Goal: Task Accomplishment & Management: Use online tool/utility

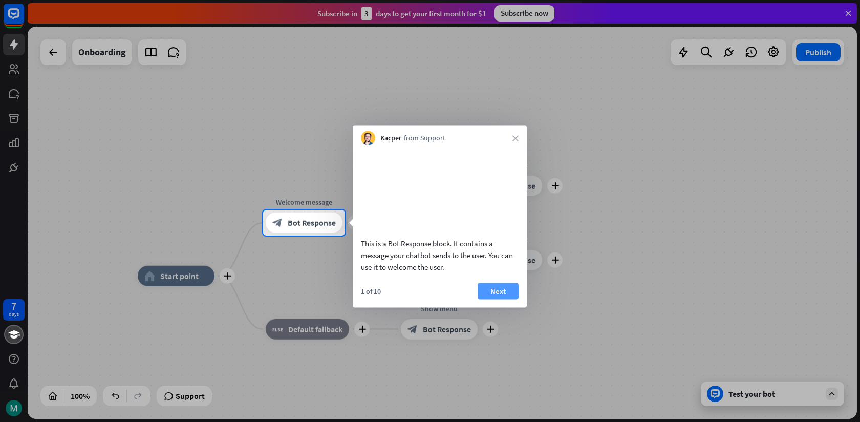
click at [503, 299] on button "Next" at bounding box center [498, 291] width 41 height 16
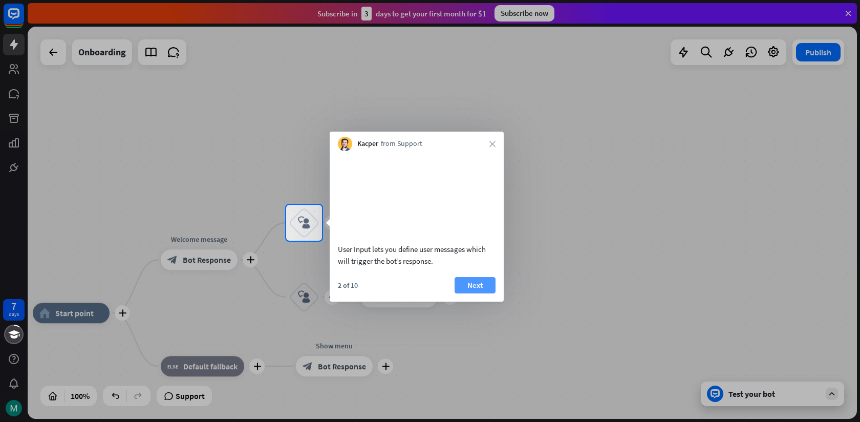
click at [474, 293] on button "Next" at bounding box center [475, 285] width 41 height 16
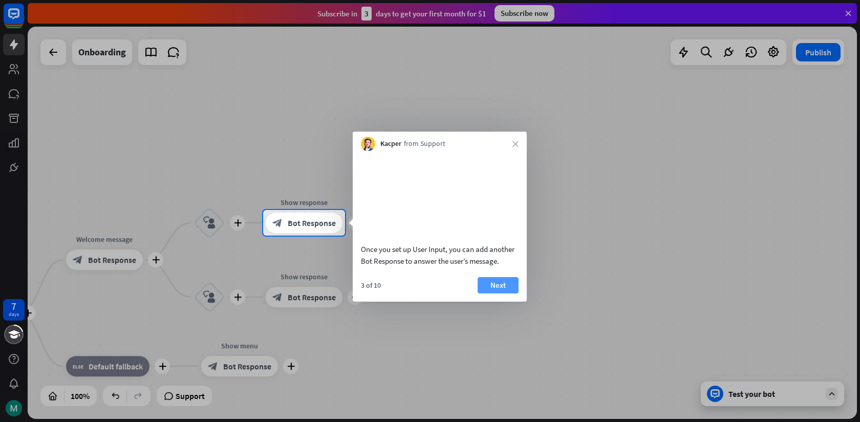
click at [492, 293] on button "Next" at bounding box center [498, 285] width 41 height 16
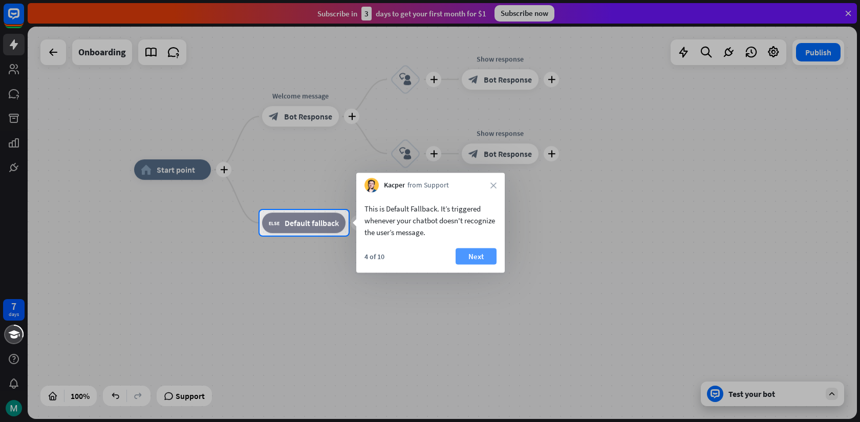
click at [477, 252] on button "Next" at bounding box center [476, 256] width 41 height 16
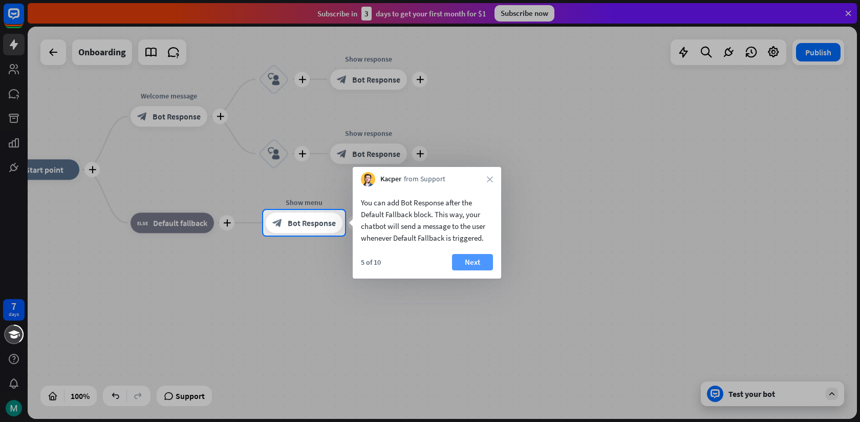
click at [481, 265] on button "Next" at bounding box center [472, 262] width 41 height 16
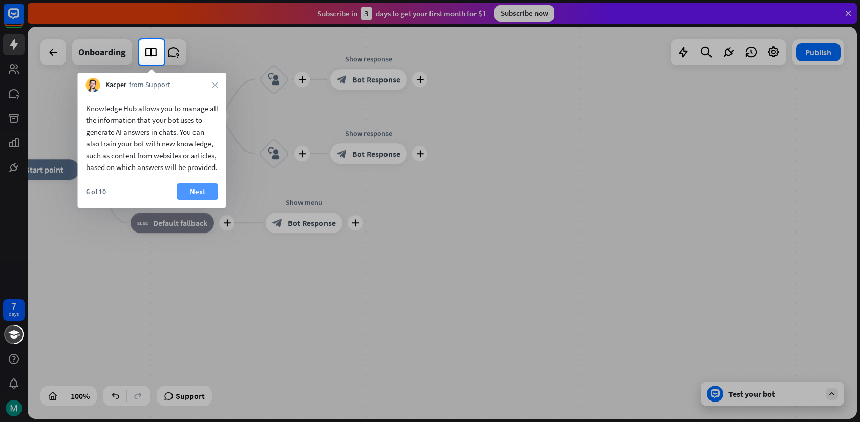
click at [198, 200] on button "Next" at bounding box center [197, 191] width 41 height 16
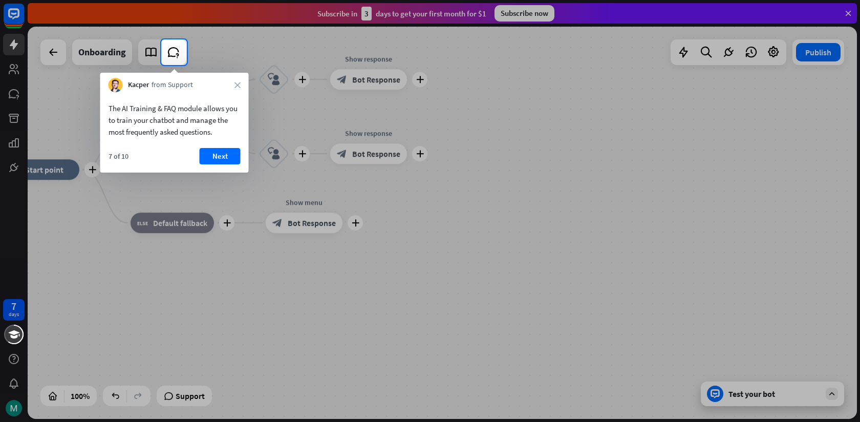
click at [238, 81] on div "Kacper from Support close" at bounding box center [174, 82] width 148 height 19
click at [238, 88] on icon "close" at bounding box center [237, 85] width 6 height 6
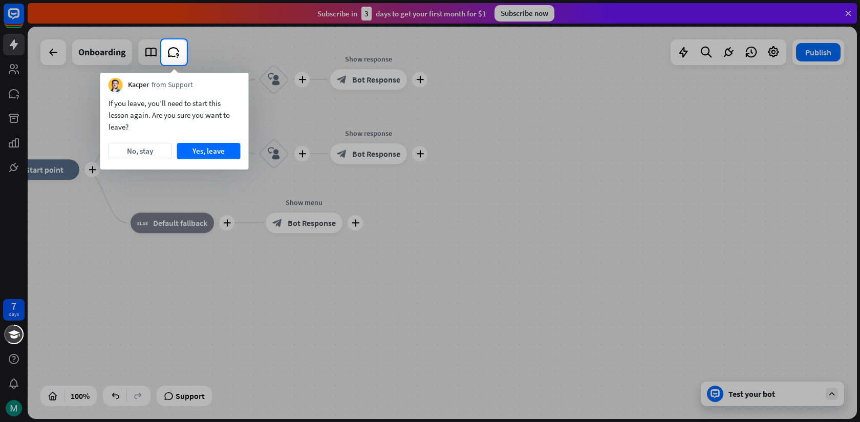
click at [232, 88] on div "Kacper from Support" at bounding box center [174, 82] width 148 height 19
click at [158, 153] on button "No, stay" at bounding box center [140, 151] width 63 height 16
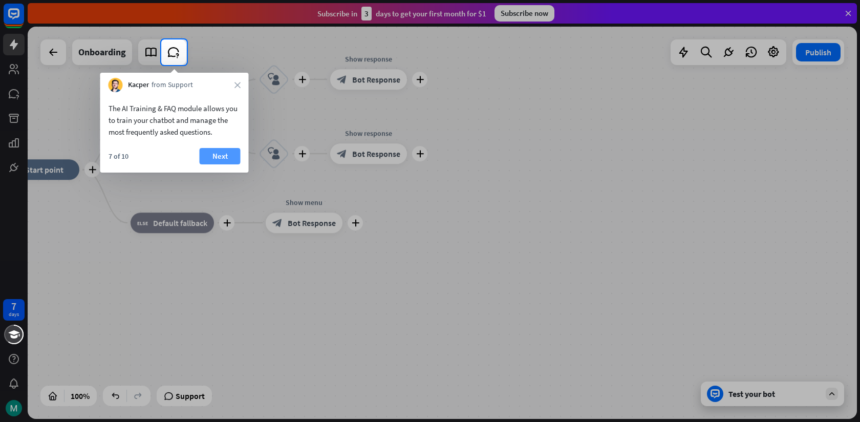
click at [206, 156] on button "Next" at bounding box center [220, 156] width 41 height 16
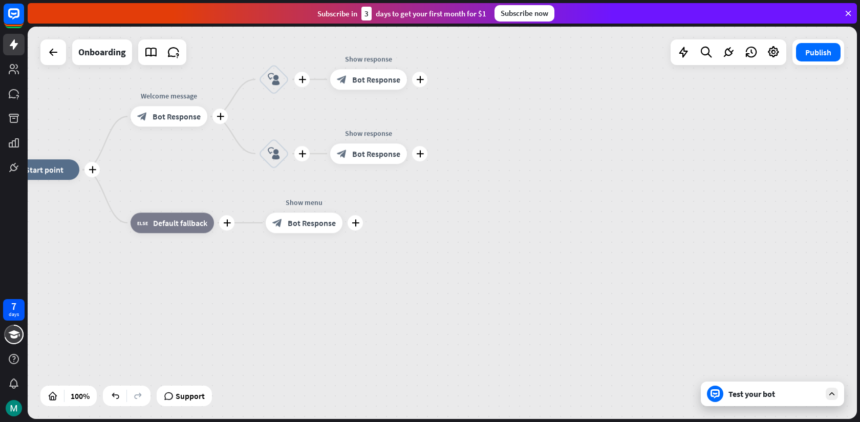
click at [206, 156] on div "7 days close Product Help First steps Get started with ChatBot Help Center Foll…" at bounding box center [430, 211] width 860 height 422
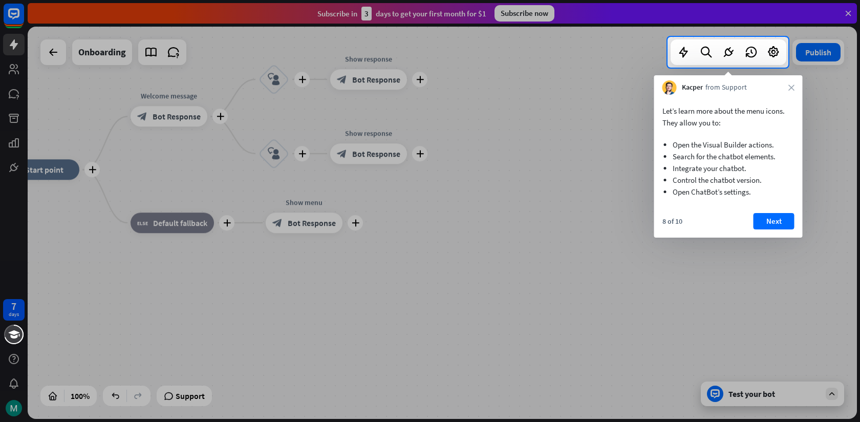
click at [790, 92] on div "Kacper from Support close" at bounding box center [728, 84] width 148 height 19
click at [791, 86] on icon "close" at bounding box center [791, 87] width 6 height 6
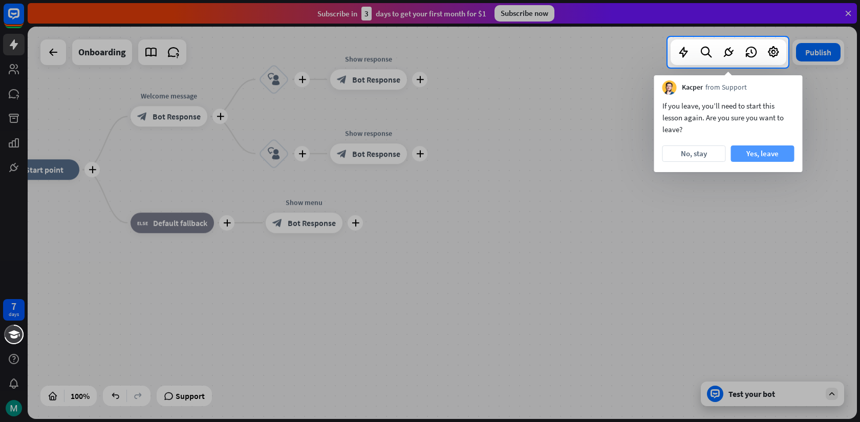
click at [767, 159] on button "Yes, leave" at bounding box center [762, 153] width 63 height 16
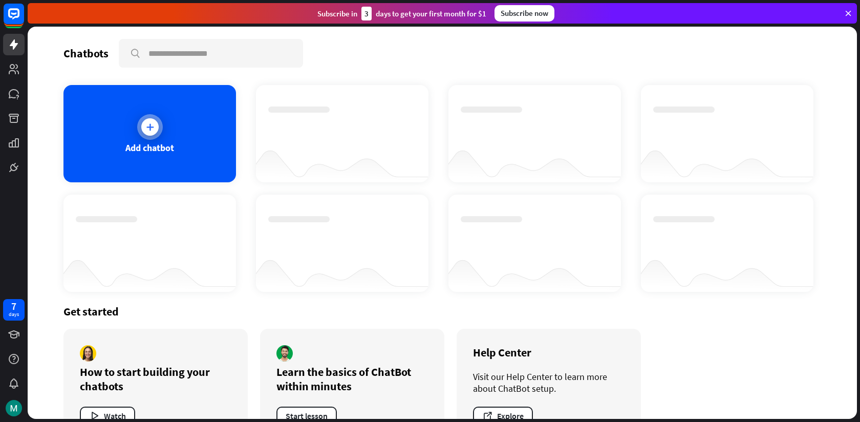
click at [160, 133] on div "Add chatbot" at bounding box center [149, 133] width 173 height 97
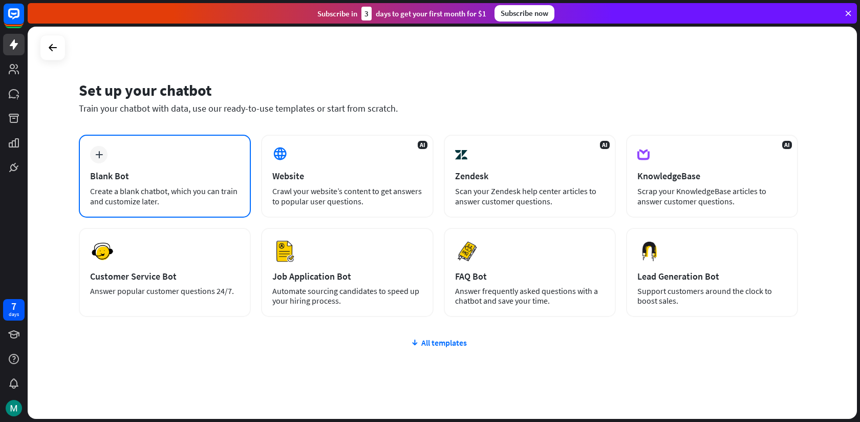
click at [208, 180] on div "Blank Bot" at bounding box center [164, 176] width 149 height 12
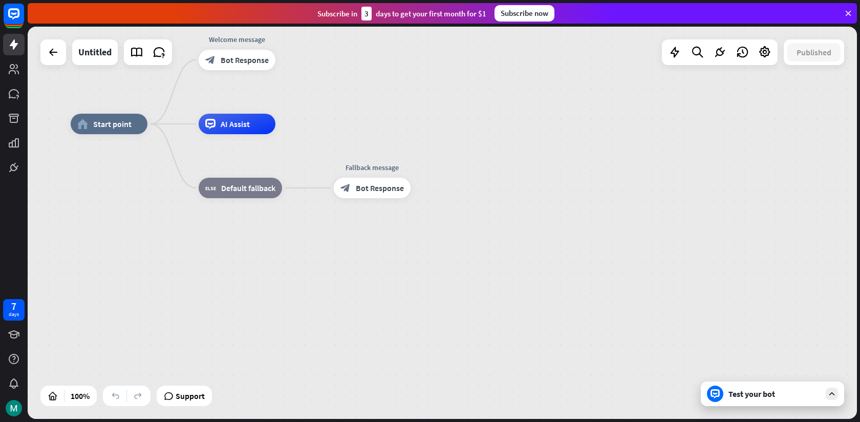
drag, startPoint x: 587, startPoint y: 326, endPoint x: 477, endPoint y: 232, distance: 144.5
click at [477, 231] on div "home_2 Start point Welcome message block_bot_response Bot Response AI Assist bl…" at bounding box center [485, 320] width 829 height 392
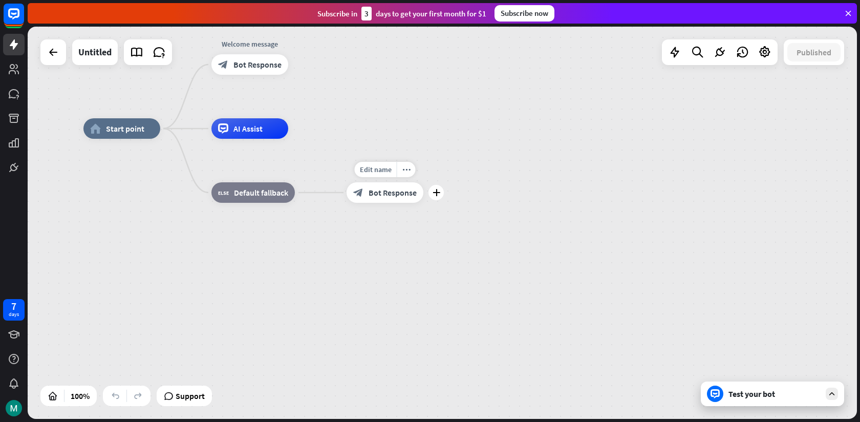
click at [394, 198] on div "block_bot_response Bot Response" at bounding box center [385, 192] width 77 height 20
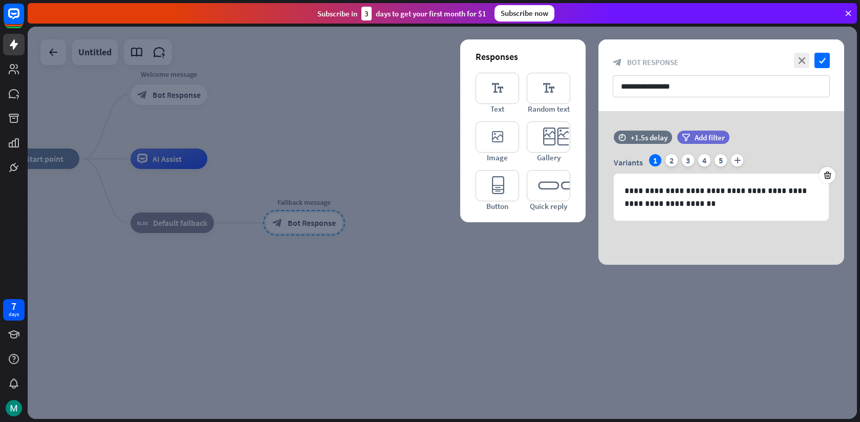
click at [850, 13] on icon at bounding box center [848, 13] width 9 height 9
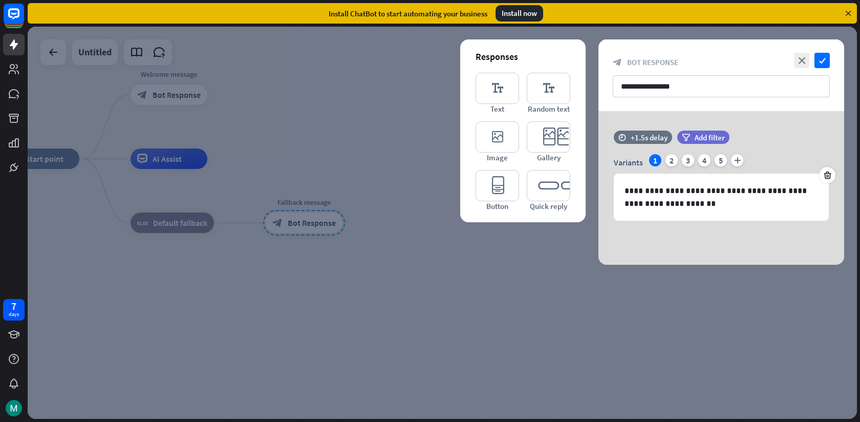
click at [344, 199] on div at bounding box center [442, 223] width 829 height 392
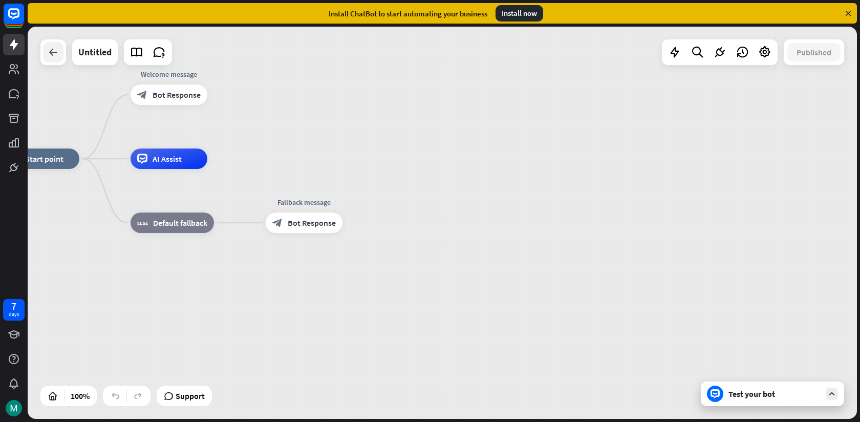
click at [56, 59] on div at bounding box center [53, 52] width 20 height 20
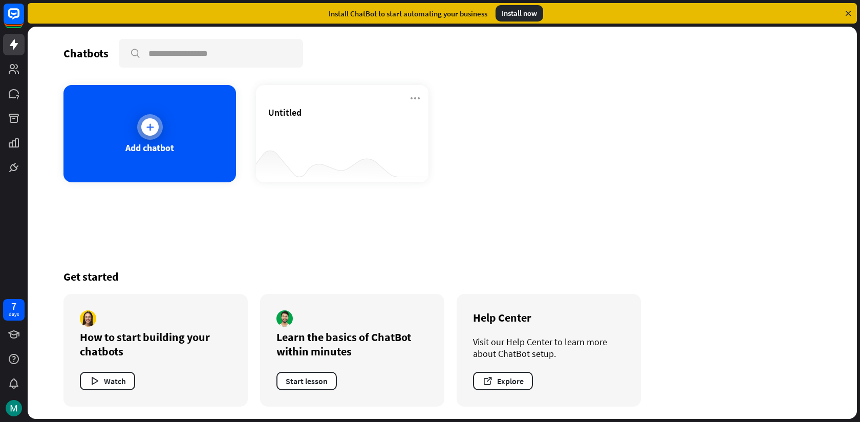
click at [129, 130] on div "Add chatbot" at bounding box center [149, 133] width 173 height 97
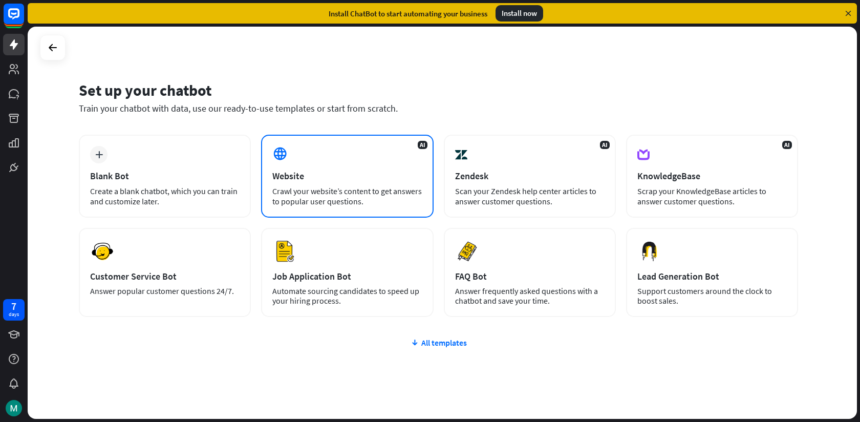
click at [272, 201] on div "Crawl your website’s content to get answers to popular user questions." at bounding box center [346, 196] width 149 height 20
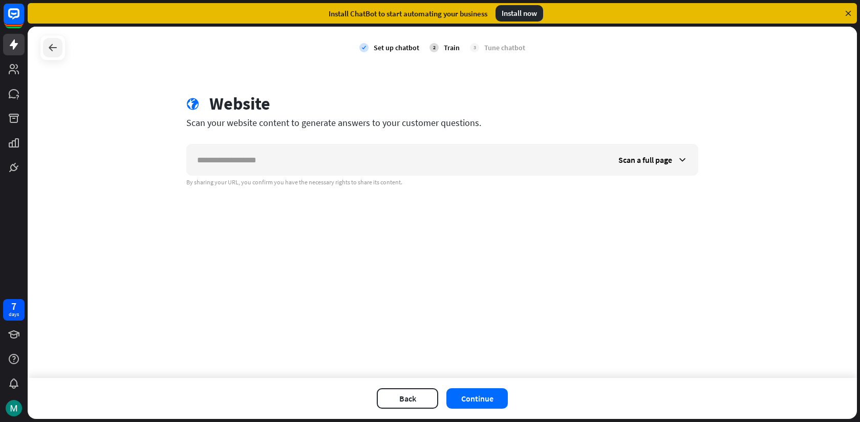
click at [61, 41] on div at bounding box center [52, 47] width 19 height 19
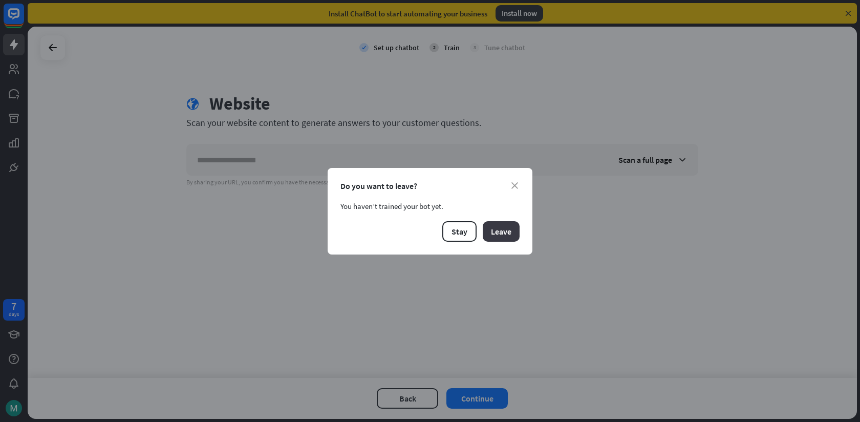
click at [510, 231] on button "Leave" at bounding box center [501, 231] width 37 height 20
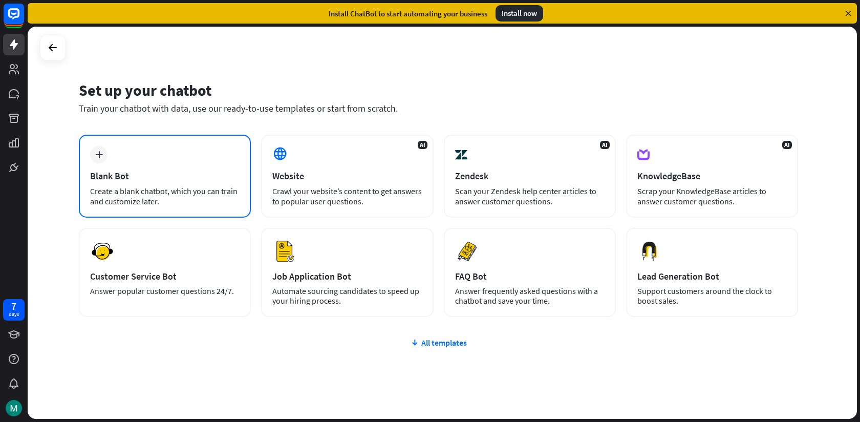
click at [198, 162] on div "plus Blank Bot Create a blank chatbot, which you can train and customize later." at bounding box center [165, 176] width 172 height 83
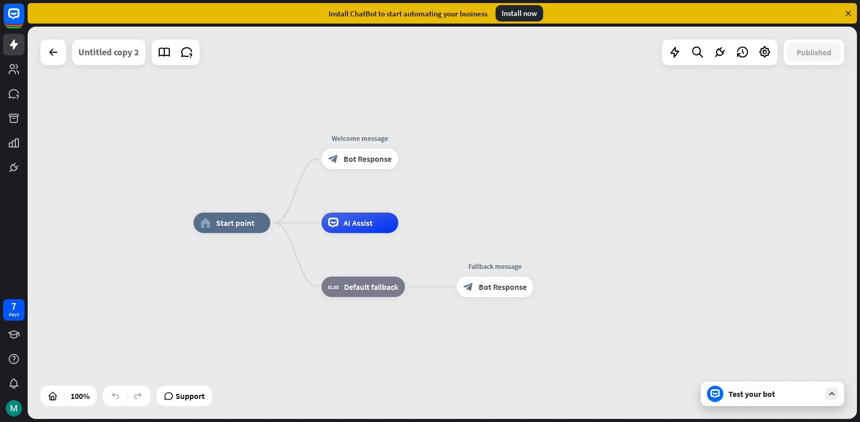
click at [83, 52] on div "Untitled copy 2" at bounding box center [108, 52] width 61 height 26
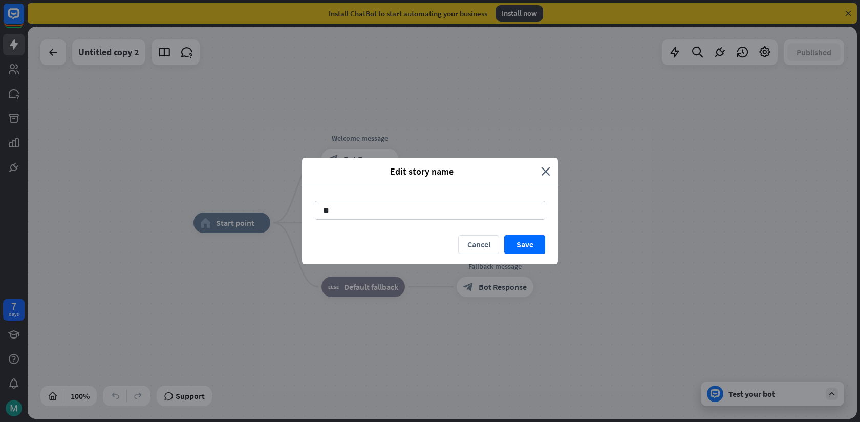
type input "*"
type input "*******"
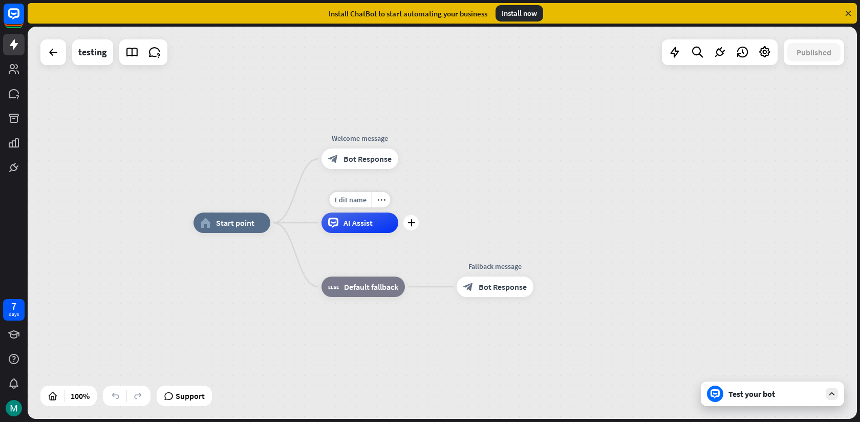
click at [368, 233] on div "Edit name more_horiz plus AI Assist" at bounding box center [360, 222] width 77 height 20
click at [732, 394] on div "Test your bot" at bounding box center [775, 394] width 92 height 10
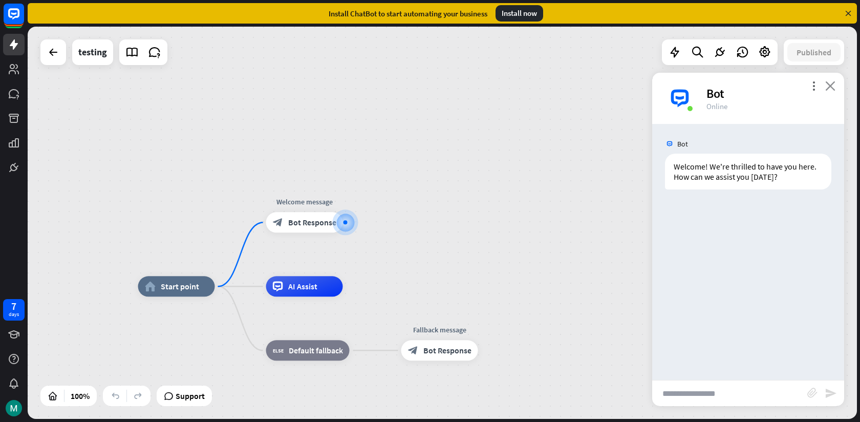
click at [833, 88] on icon "close" at bounding box center [830, 86] width 10 height 10
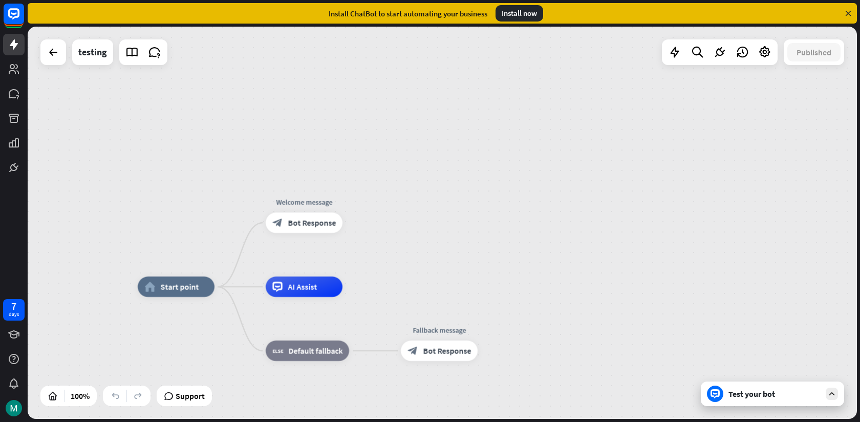
click at [744, 391] on div "Test your bot" at bounding box center [775, 394] width 92 height 10
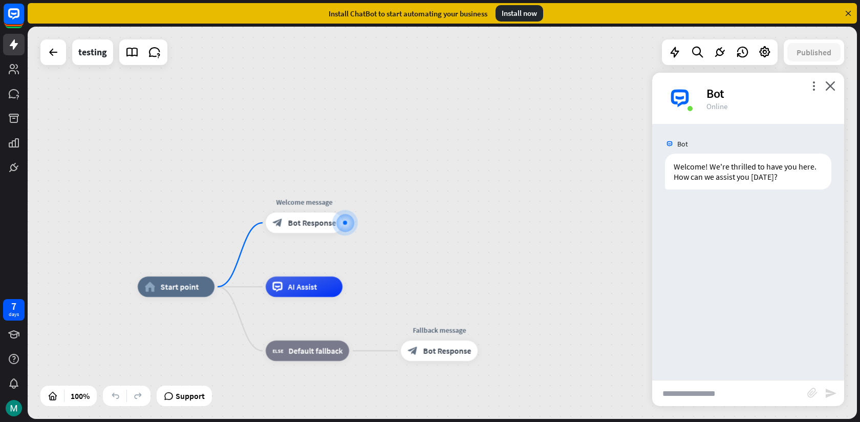
click at [714, 366] on div "Bot Welcome! We're thrilled to have you here. How can we assist you [DATE]? [DA…" at bounding box center [748, 252] width 192 height 256
click at [702, 396] on input "text" at bounding box center [729, 393] width 155 height 26
type input "*"
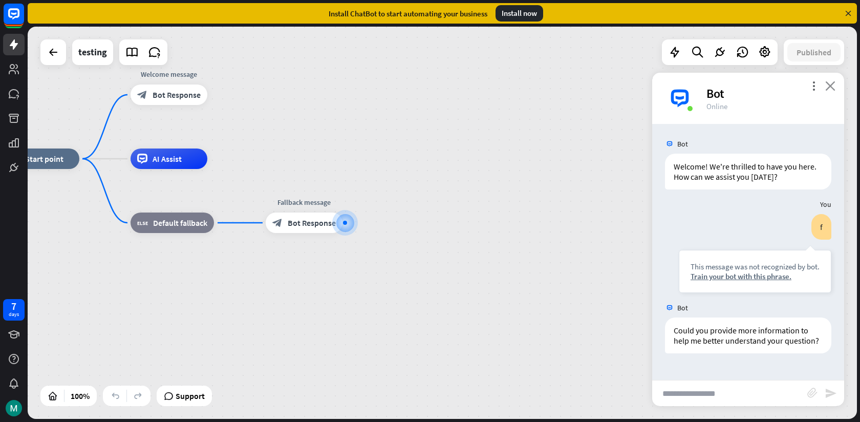
click at [828, 84] on icon "close" at bounding box center [830, 86] width 10 height 10
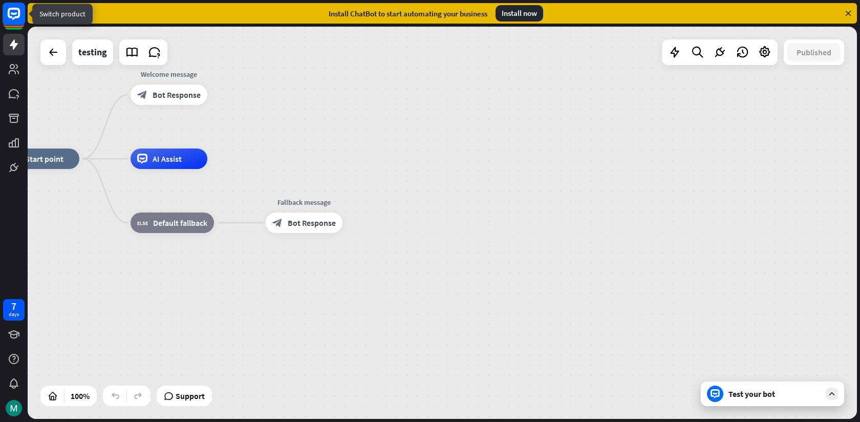
click at [17, 19] on rect at bounding box center [14, 14] width 23 height 23
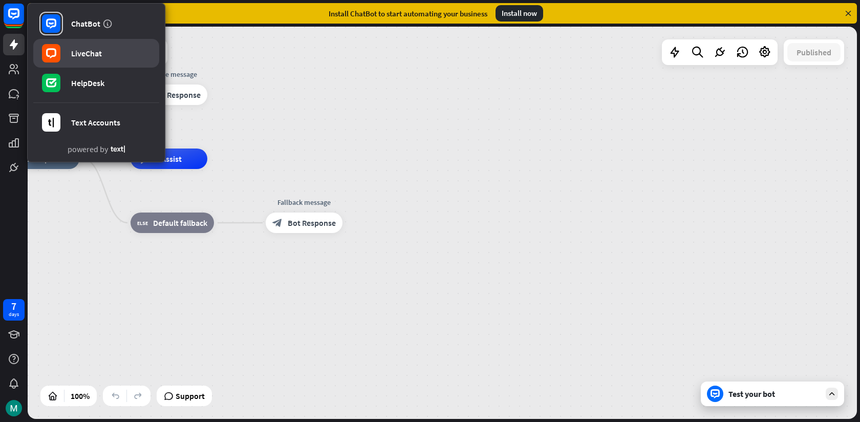
click at [77, 54] on div "LiveChat" at bounding box center [86, 53] width 31 height 10
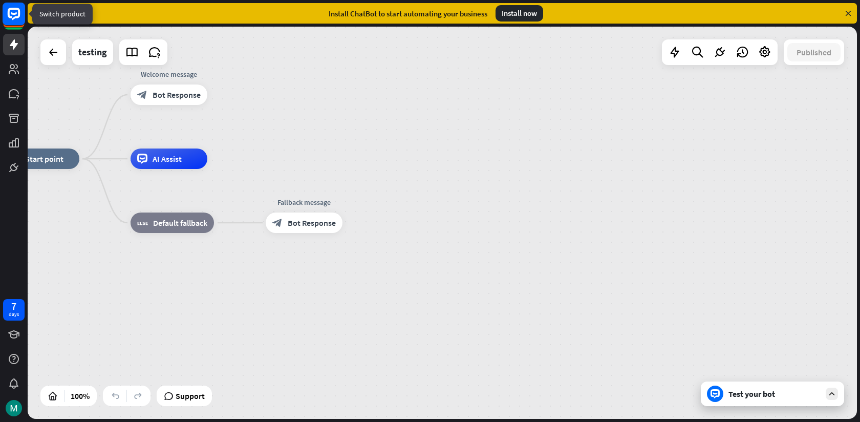
click at [13, 17] on rect at bounding box center [14, 14] width 23 height 23
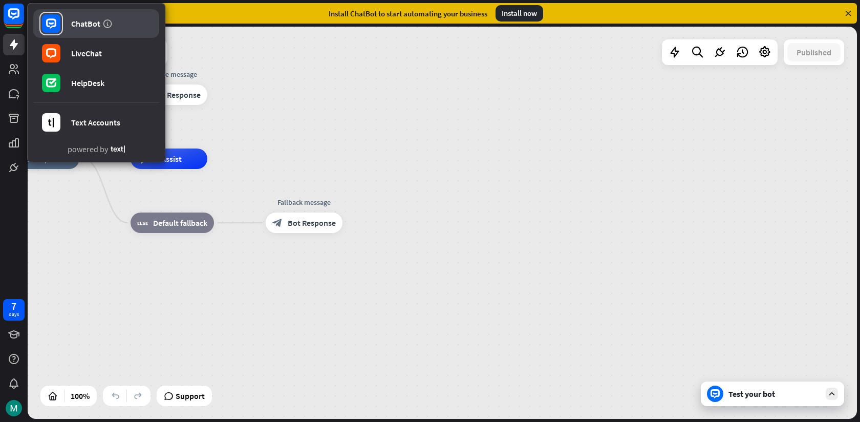
click at [100, 27] on link "ChatBot" at bounding box center [96, 23] width 126 height 29
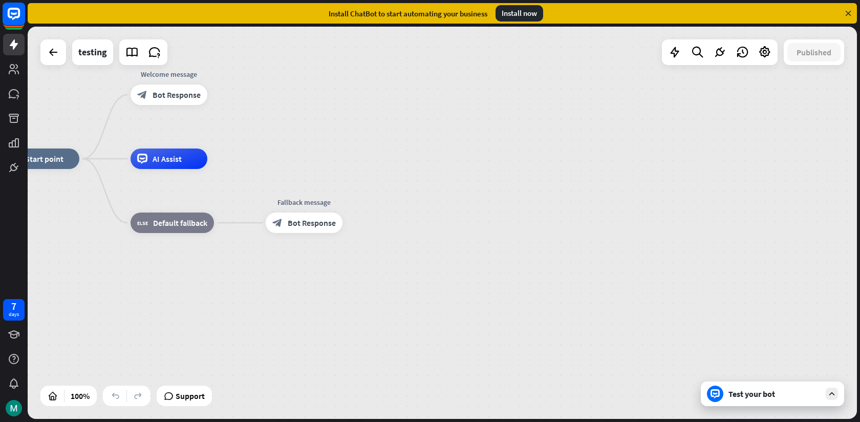
click at [16, 25] on icon at bounding box center [14, 14] width 24 height 24
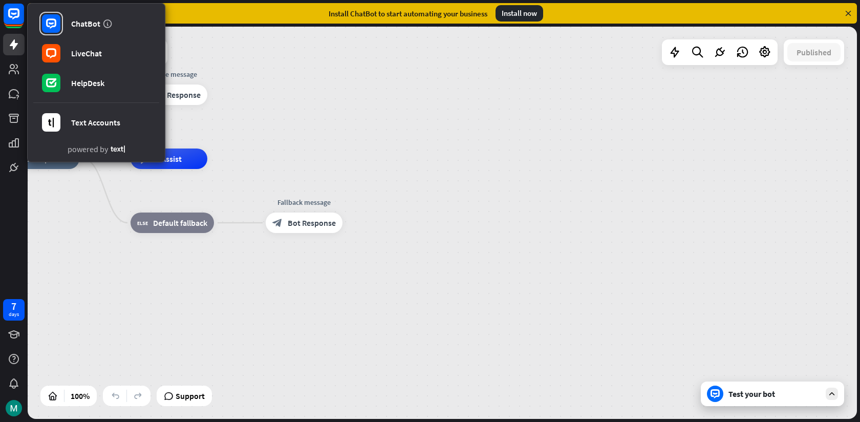
click at [338, 343] on div "home_2 Start point Welcome message block_bot_response Bot Response AI Assist bl…" at bounding box center [417, 355] width 829 height 392
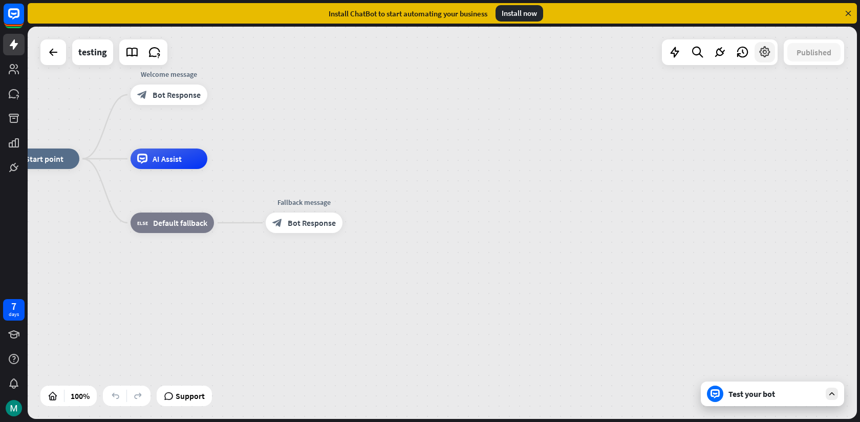
click at [769, 56] on icon at bounding box center [764, 52] width 13 height 13
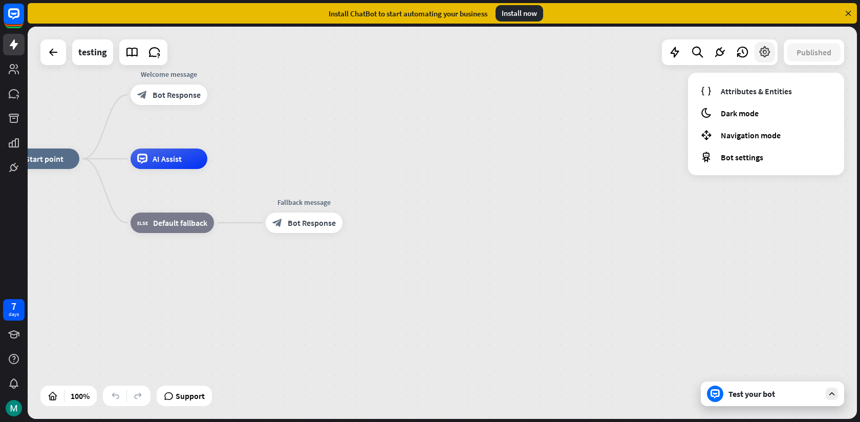
click at [769, 56] on icon at bounding box center [764, 52] width 13 height 13
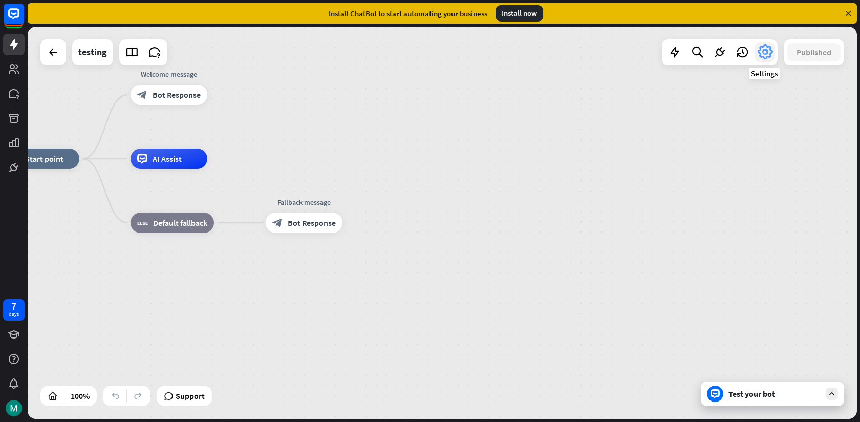
click at [765, 54] on icon at bounding box center [765, 52] width 18 height 18
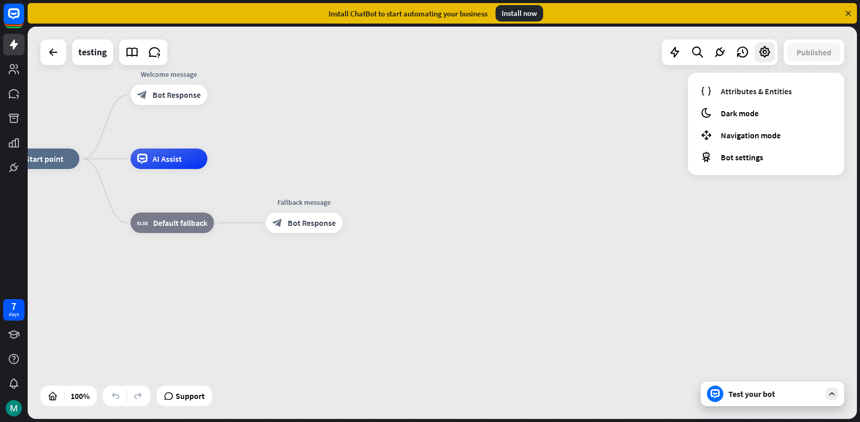
click at [744, 123] on div "Attributes & Entities moon Dark mode Navigation mode Bot settings" at bounding box center [766, 124] width 156 height 102
click at [748, 118] on span "Dark mode" at bounding box center [740, 113] width 38 height 10
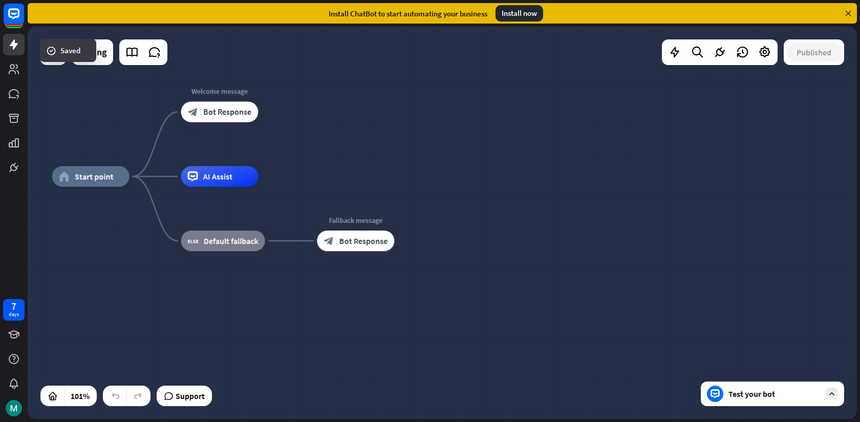
drag, startPoint x: 375, startPoint y: 105, endPoint x: 417, endPoint y: 152, distance: 62.3
click at [417, 152] on div "home_2 Start point Welcome message block_bot_response Bot Response AI Assist bl…" at bounding box center [442, 223] width 829 height 392
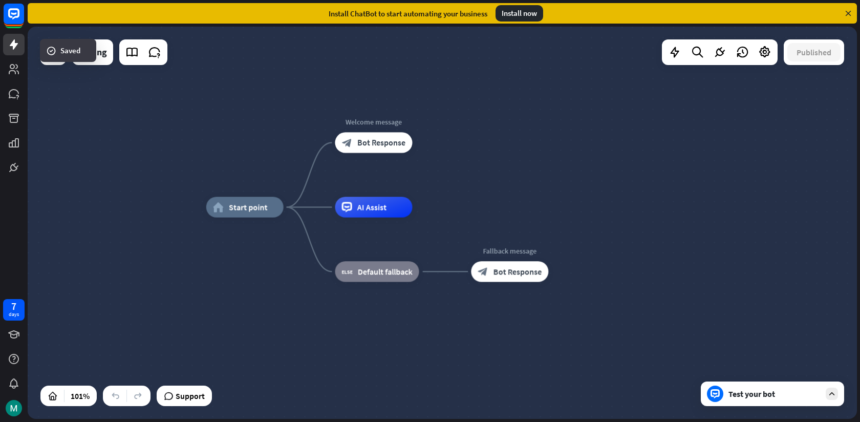
drag, startPoint x: 417, startPoint y: 152, endPoint x: 559, endPoint y: 141, distance: 142.7
click at [559, 141] on div "home_2 Start point Welcome message block_bot_response Bot Response AI Assist bl…" at bounding box center [442, 223] width 829 height 392
click at [12, 63] on icon at bounding box center [14, 69] width 12 height 12
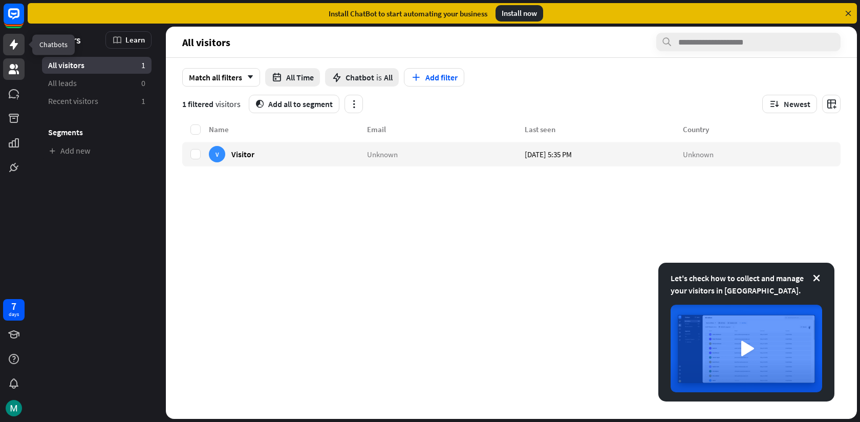
click at [14, 42] on icon at bounding box center [14, 44] width 8 height 10
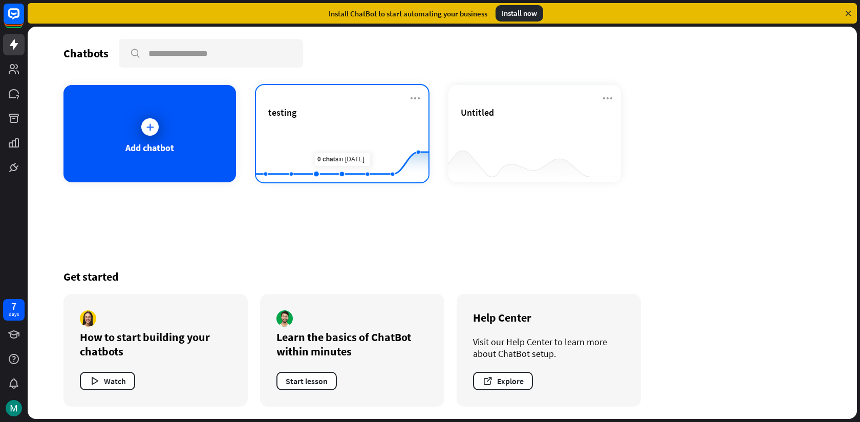
click at [426, 106] on div "testing Created with Highcharts 10.1.0 0 1 2" at bounding box center [342, 133] width 173 height 97
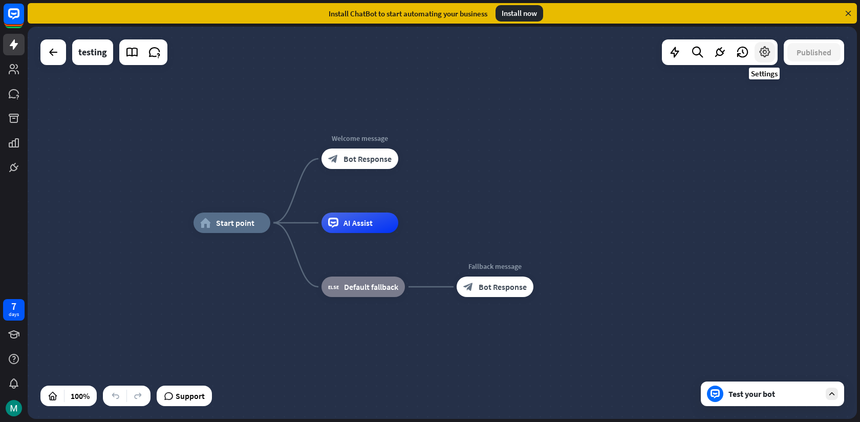
click at [772, 50] on div at bounding box center [765, 52] width 20 height 20
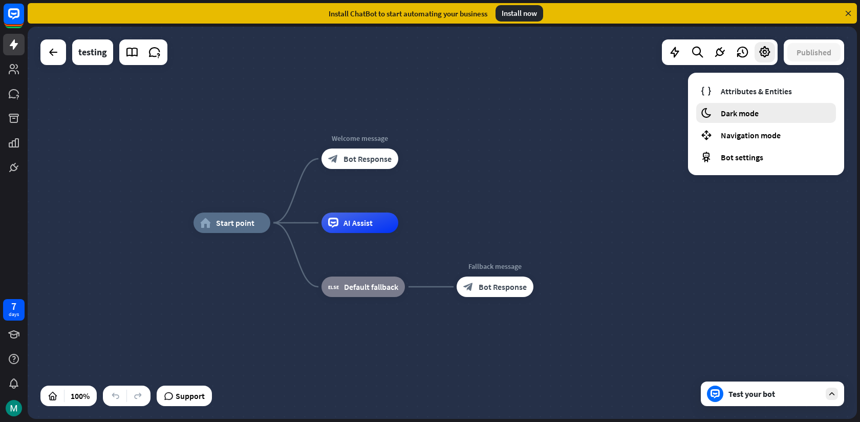
click at [767, 103] on div "moon Dark mode" at bounding box center [766, 113] width 140 height 20
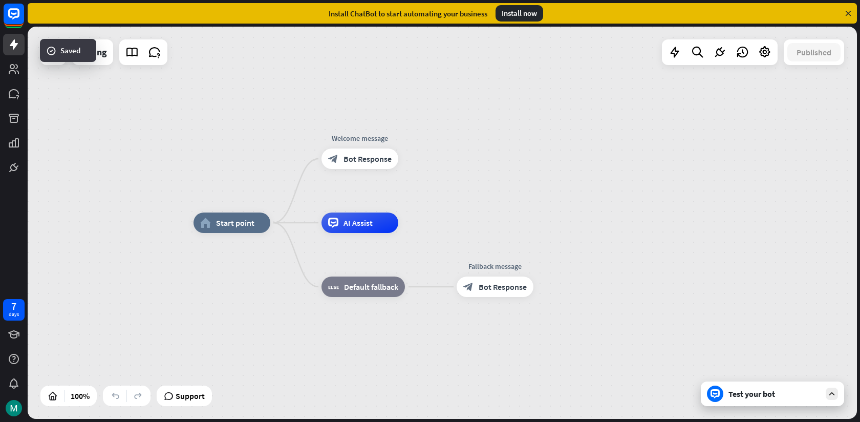
click at [758, 65] on div "home_2 Start point Welcome message block_bot_response Bot Response AI Assist bl…" at bounding box center [442, 223] width 829 height 392
click at [767, 55] on icon at bounding box center [764, 52] width 13 height 13
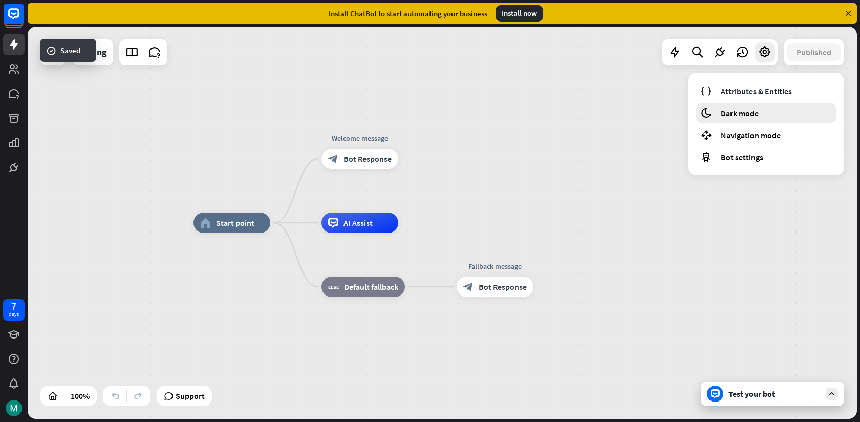
click at [741, 106] on div "moon Dark mode" at bounding box center [766, 113] width 140 height 20
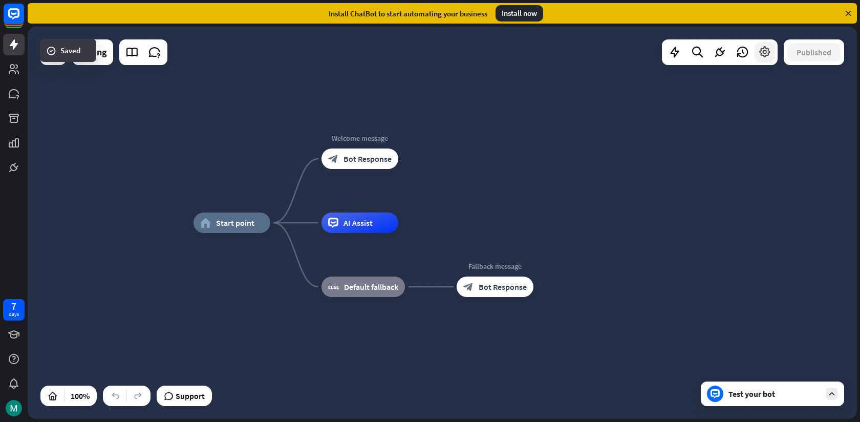
click at [763, 52] on icon at bounding box center [764, 52] width 13 height 13
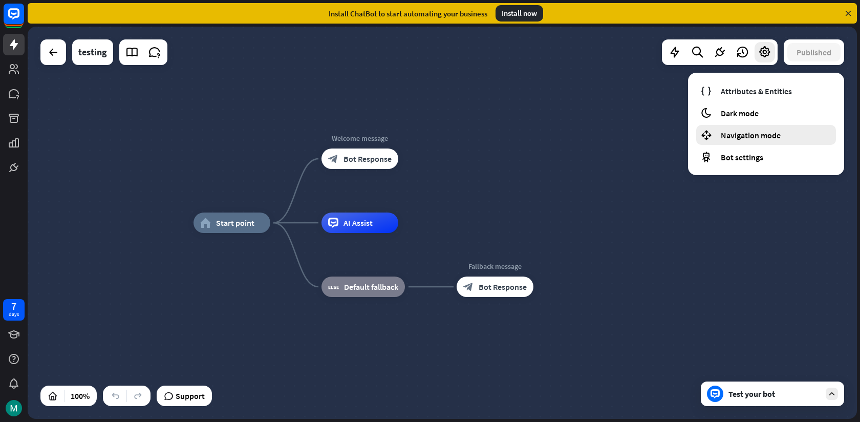
click at [746, 134] on span "Navigation mode" at bounding box center [751, 135] width 60 height 10
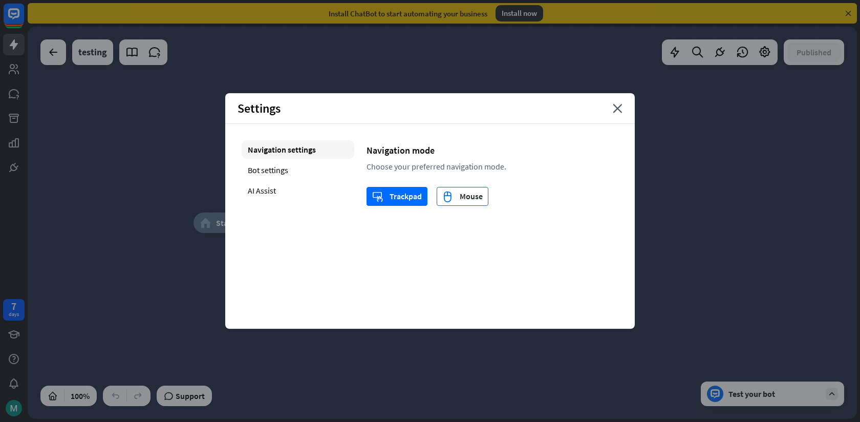
click at [447, 204] on div "mouse Mouse" at bounding box center [462, 196] width 40 height 18
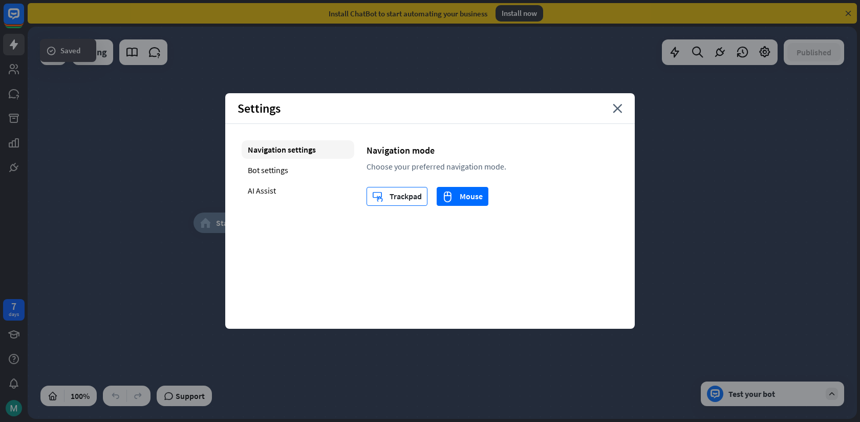
click at [382, 201] on icon "trackpad" at bounding box center [377, 196] width 11 height 11
click at [445, 194] on icon "mouse" at bounding box center [447, 196] width 11 height 11
click at [403, 196] on div "trackpad Trackpad" at bounding box center [397, 196] width 50 height 18
click at [616, 117] on div "Settings close" at bounding box center [430, 108] width 410 height 31
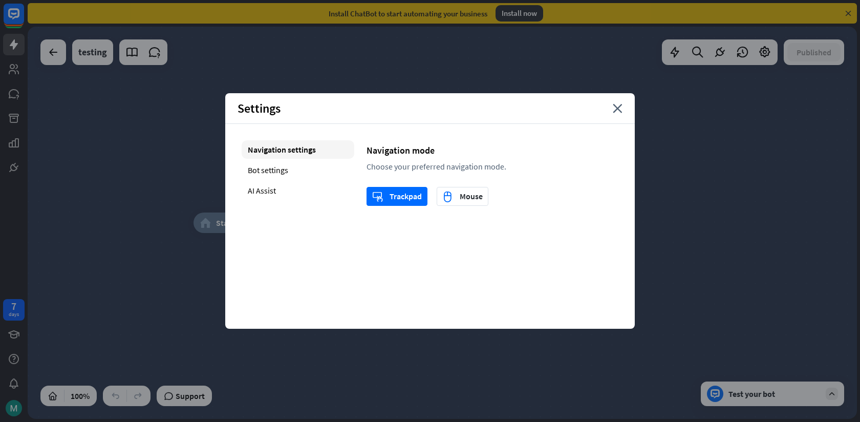
click at [617, 114] on div "Settings close" at bounding box center [430, 108] width 410 height 31
click at [618, 104] on icon "close" at bounding box center [618, 108] width 10 height 9
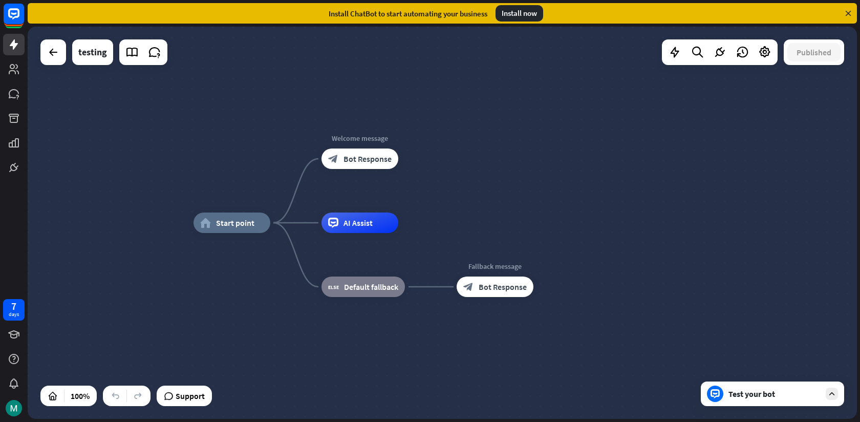
click at [721, 395] on div at bounding box center [715, 394] width 16 height 16
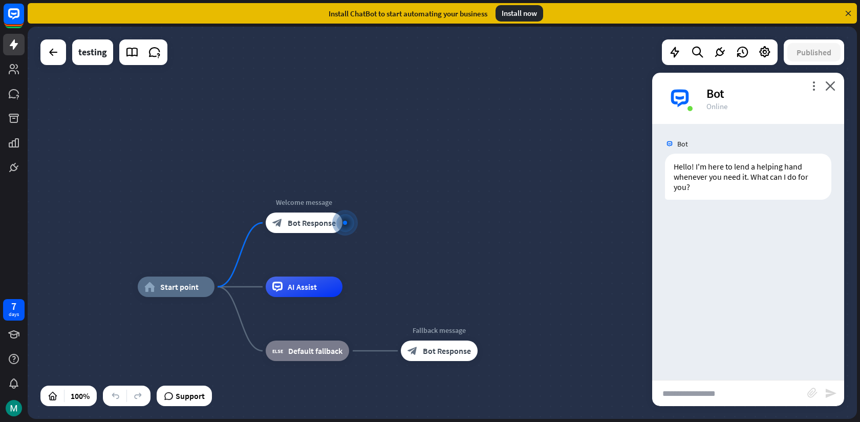
click at [825, 85] on div "Bot" at bounding box center [769, 93] width 125 height 16
click at [832, 85] on icon "close" at bounding box center [830, 86] width 10 height 10
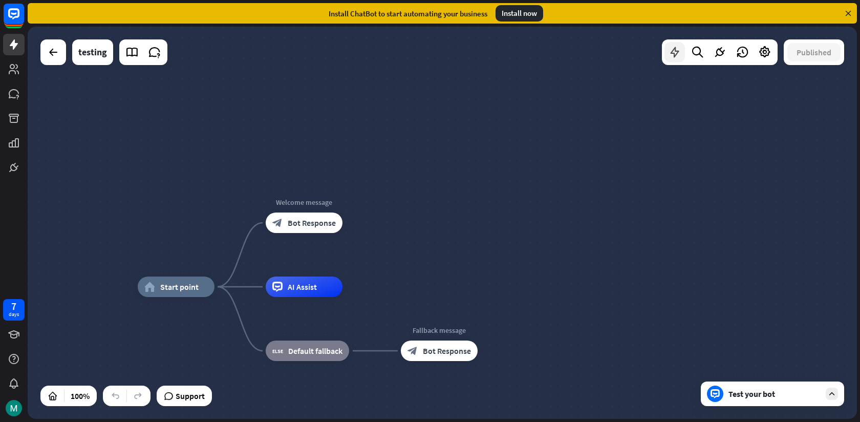
click at [677, 42] on div at bounding box center [675, 52] width 20 height 20
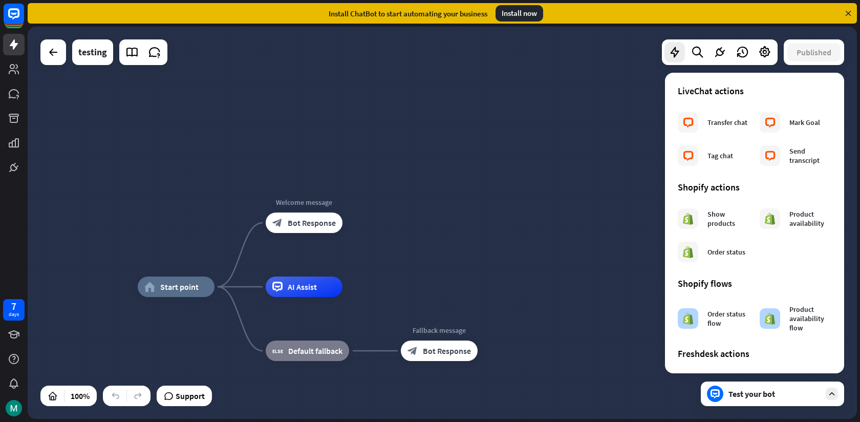
scroll to position [360, 0]
click at [722, 216] on div "Show products" at bounding box center [729, 218] width 42 height 18
click at [723, 223] on div "Show products" at bounding box center [729, 218] width 42 height 18
drag, startPoint x: 723, startPoint y: 223, endPoint x: 610, endPoint y: 234, distance: 113.2
click at [610, 234] on div "home_2 Start point Welcome message block_bot_response Bot Response AI Assist bl…" at bounding box center [442, 223] width 829 height 392
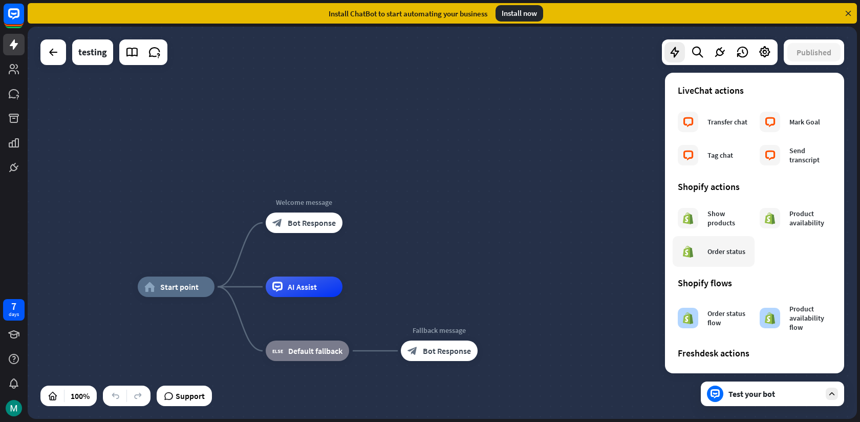
click at [681, 245] on div at bounding box center [688, 251] width 20 height 20
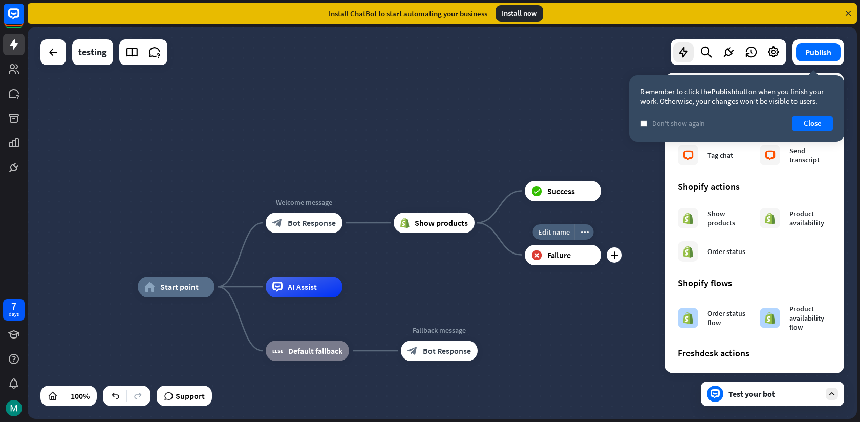
click at [557, 263] on div "block_failure Failure" at bounding box center [563, 255] width 77 height 20
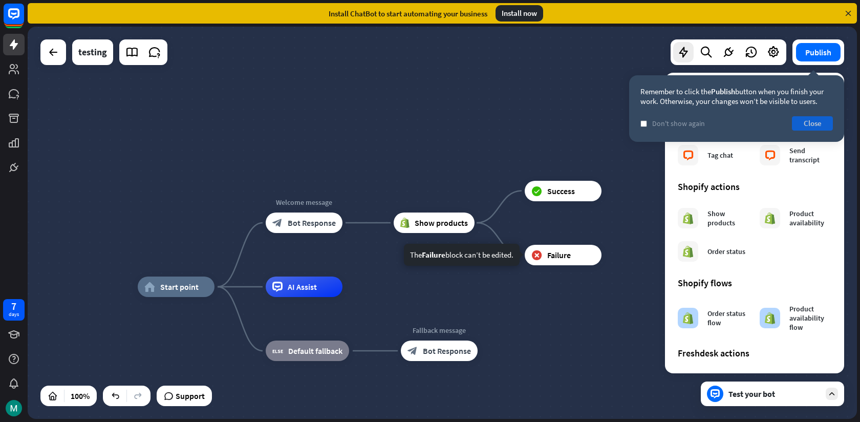
click at [807, 118] on button "Close" at bounding box center [812, 123] width 41 height 14
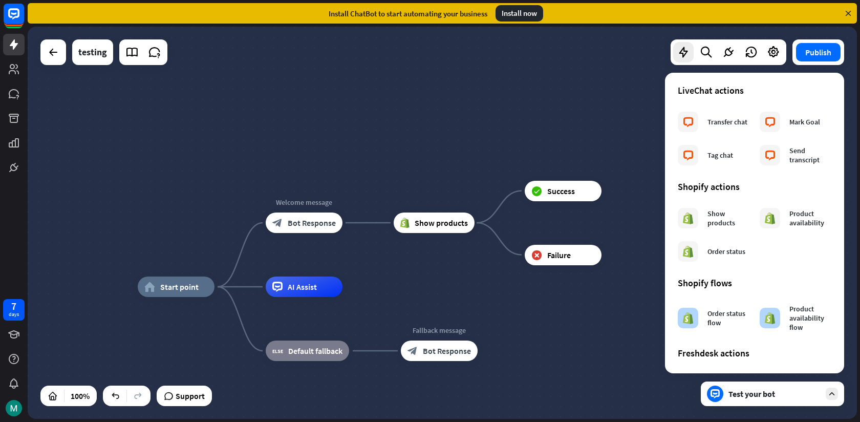
click at [566, 129] on div "home_2 Start point Welcome message block_bot_response Bot Response Show product…" at bounding box center [442, 223] width 829 height 392
click at [420, 226] on span "Show products" at bounding box center [441, 223] width 53 height 10
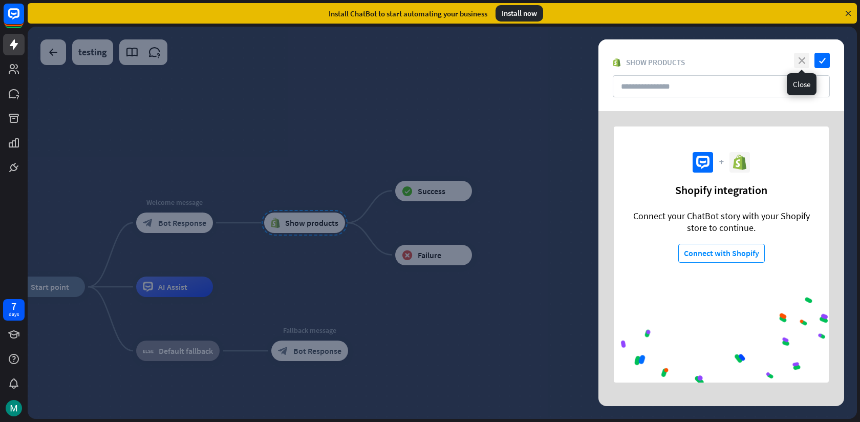
click at [807, 62] on icon "close" at bounding box center [801, 60] width 15 height 15
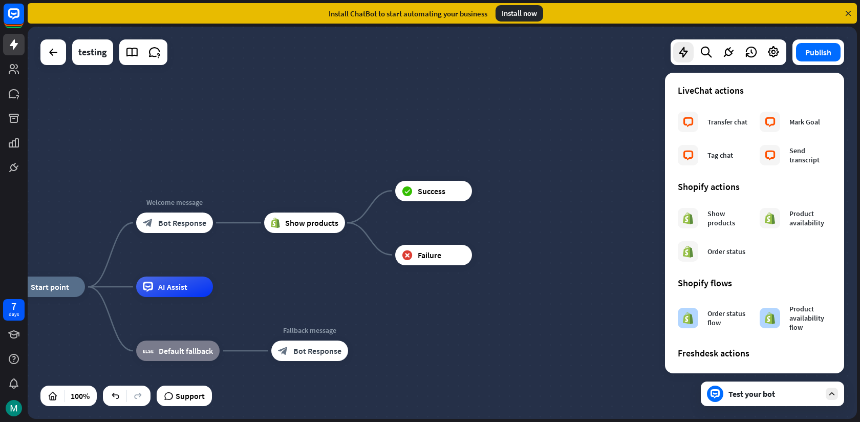
click at [527, 157] on div "home_2 Start point Welcome message block_bot_response Bot Response Show product…" at bounding box center [442, 223] width 829 height 392
click at [836, 58] on button "Publish" at bounding box center [818, 52] width 45 height 18
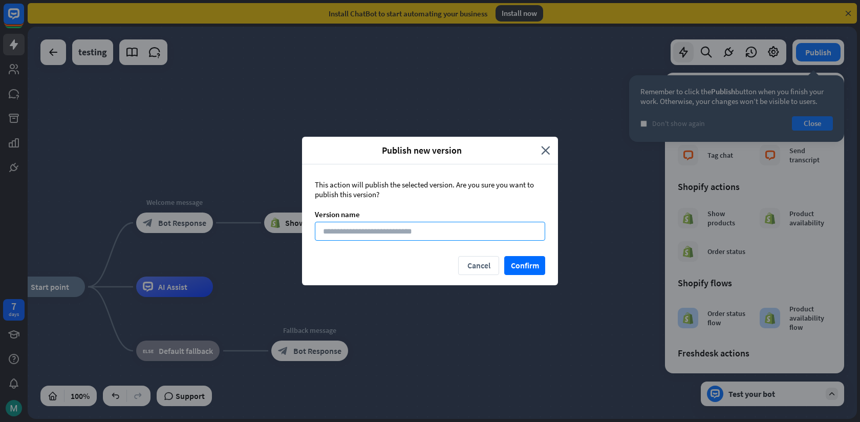
click at [478, 226] on input at bounding box center [430, 231] width 230 height 19
type input "*"
click at [507, 261] on button "Confirm" at bounding box center [524, 265] width 41 height 19
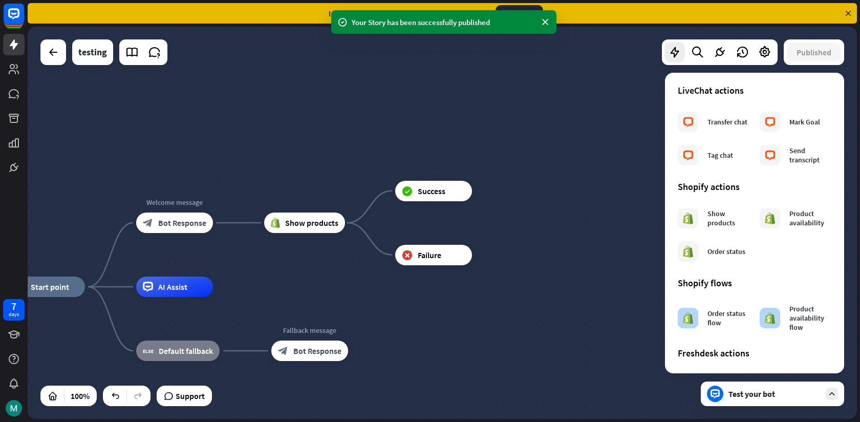
click at [798, 64] on div "Published" at bounding box center [814, 52] width 60 height 26
click at [713, 386] on div at bounding box center [715, 394] width 16 height 16
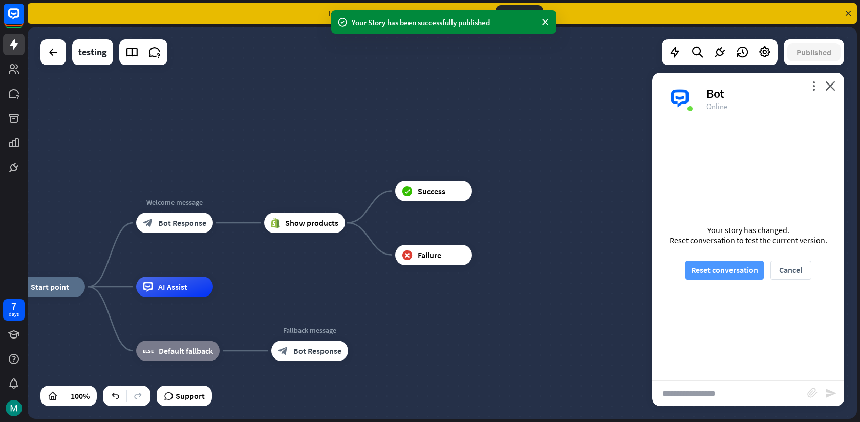
click at [720, 272] on button "Reset conversation" at bounding box center [725, 270] width 78 height 19
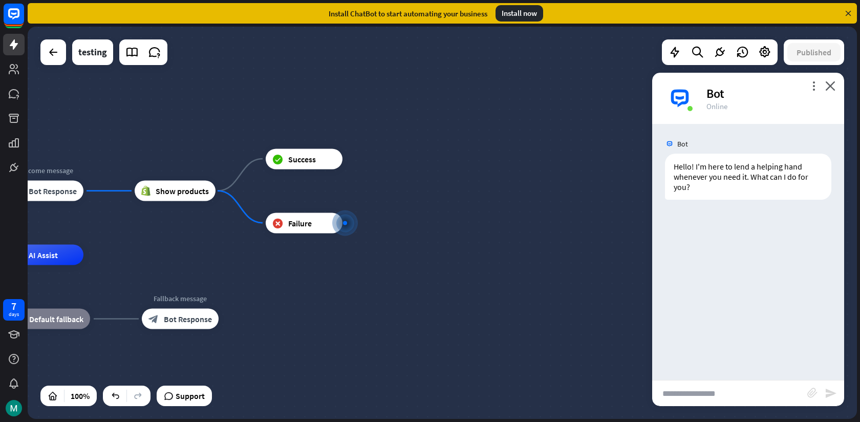
click at [710, 388] on input "text" at bounding box center [729, 393] width 155 height 26
type input "********"
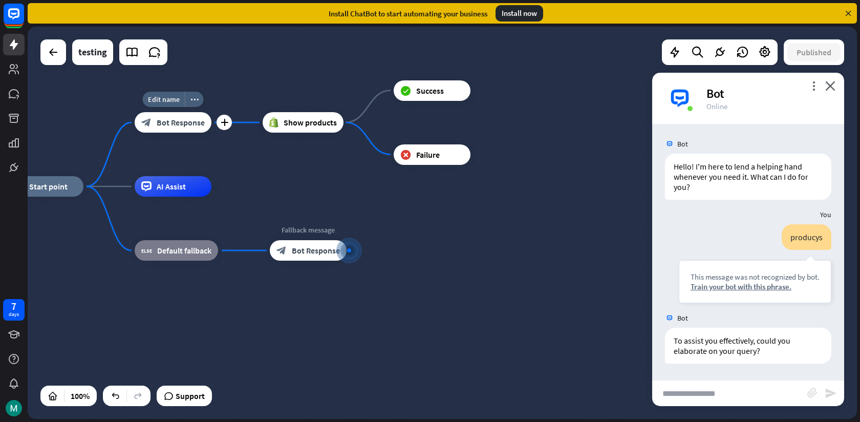
click at [176, 125] on span "Bot Response" at bounding box center [181, 122] width 48 height 10
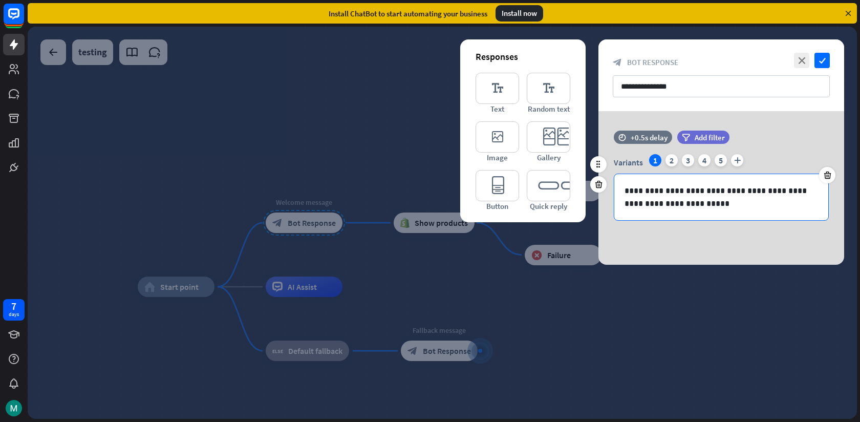
click at [681, 197] on p "**********" at bounding box center [722, 197] width 194 height 26
click at [671, 167] on div "Variants 1 2 3 4 5 plus" at bounding box center [721, 162] width 215 height 16
click at [653, 296] on div at bounding box center [442, 223] width 829 height 392
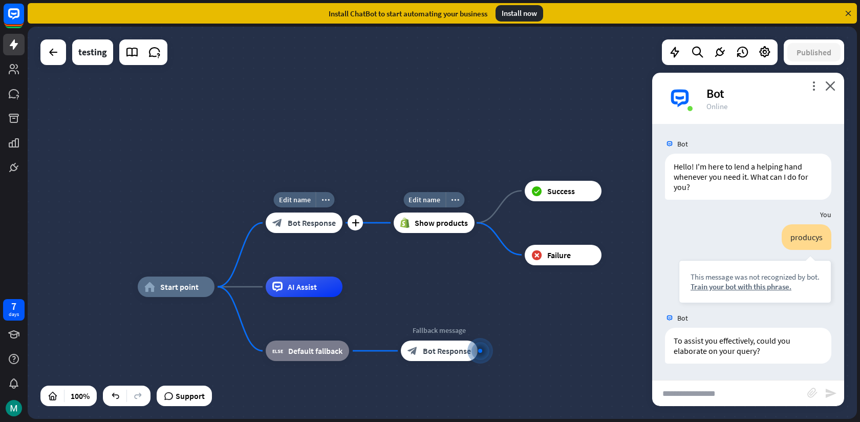
click at [437, 218] on span "Show products" at bounding box center [441, 223] width 53 height 10
